Goal: Task Accomplishment & Management: Manage account settings

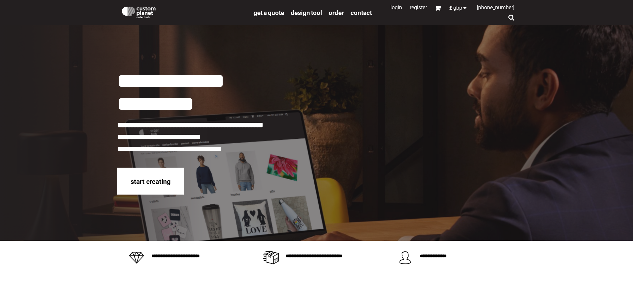
click at [391, 8] on link "Login" at bounding box center [396, 7] width 12 height 6
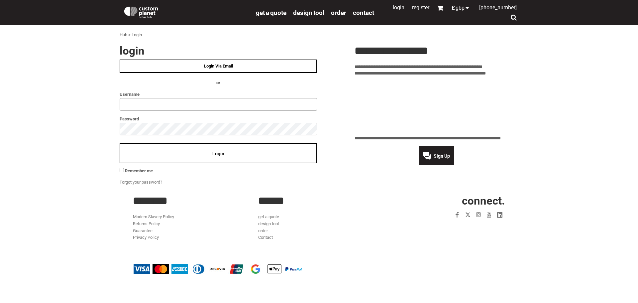
click at [137, 105] on input "text" at bounding box center [218, 104] width 197 height 13
type input "**********"
click at [185, 151] on div "Login" at bounding box center [218, 153] width 197 height 20
